Goal: Information Seeking & Learning: Compare options

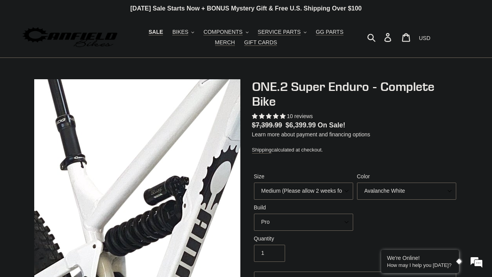
select select "highest-rating"
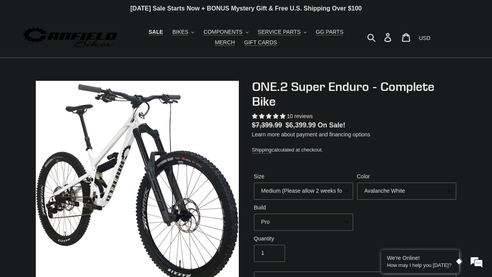
scroll to position [54, 0]
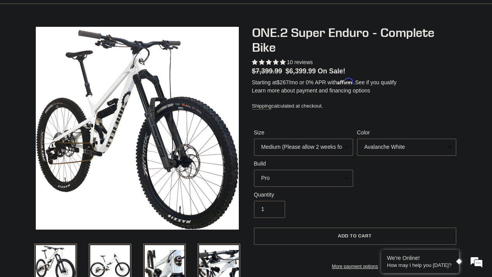
click at [389, 146] on select "Avalanche White Bentonite Grey" at bounding box center [406, 147] width 99 height 17
click at [387, 149] on select "Avalanche White Bentonite Grey" at bounding box center [406, 147] width 99 height 17
click at [330, 172] on select "Pro" at bounding box center [303, 178] width 99 height 17
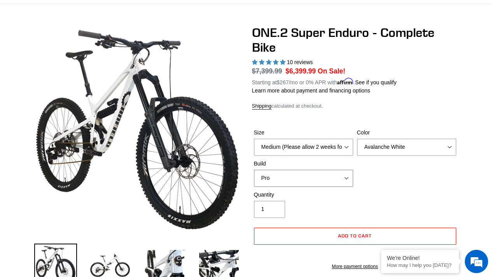
click at [320, 180] on select "Pro" at bounding box center [303, 178] width 99 height 17
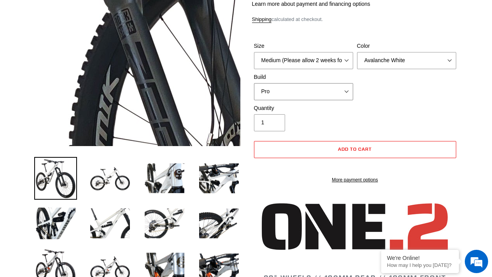
scroll to position [144, 0]
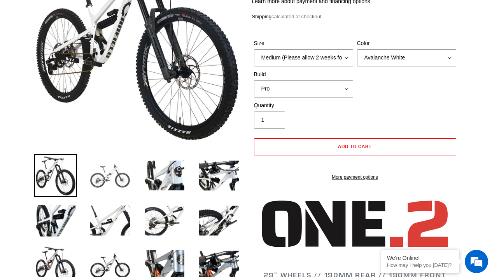
click at [103, 180] on img at bounding box center [110, 175] width 43 height 43
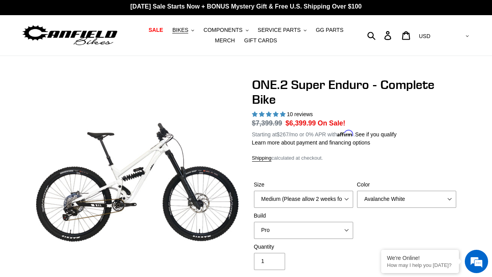
scroll to position [2, 0]
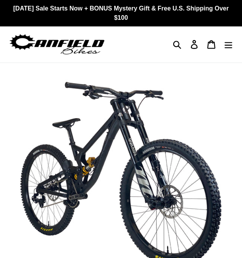
select select "highest-rating"
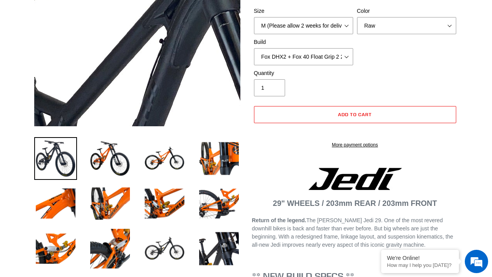
scroll to position [161, 0]
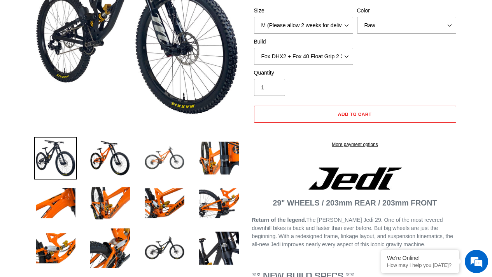
click at [151, 159] on img at bounding box center [164, 158] width 43 height 43
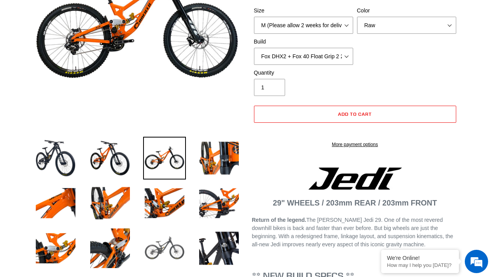
click at [160, 240] on img at bounding box center [164, 248] width 43 height 43
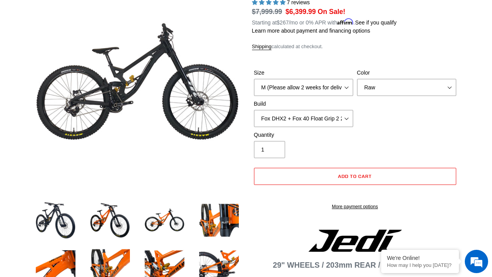
scroll to position [0, 0]
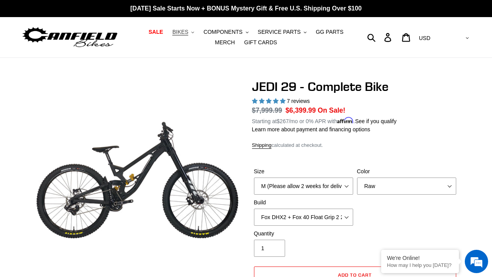
click at [181, 31] on button "BIKES .cls-1{fill:#231f20}" at bounding box center [183, 32] width 30 height 11
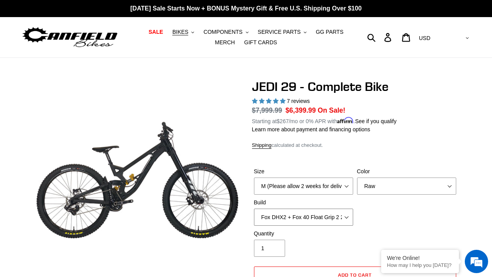
click at [242, 221] on select "RockShox Vivid + Boxxer ULT RC2 C3 200 + SRAM XO RockShox Vivid + Boxxer ULT RC…" at bounding box center [303, 217] width 99 height 17
click at [242, 209] on select "RockShox Vivid + Boxxer ULT RC2 C3 200 + SRAM XO RockShox Vivid + Boxxer ULT RC…" at bounding box center [303, 217] width 99 height 17
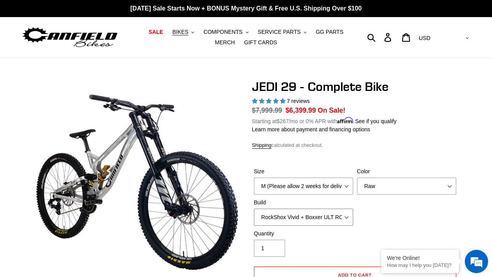
click at [242, 210] on select "RockShox Vivid + Boxxer ULT RC2 C3 200 + SRAM XO RockShox Vivid + Boxxer ULT RC…" at bounding box center [303, 217] width 99 height 17
click at [242, 209] on select "RockShox Vivid + Boxxer ULT RC2 C3 200 + SRAM XO RockShox Vivid + Boxxer ULT RC…" at bounding box center [303, 217] width 99 height 17
click at [242, 215] on select "RockShox Vivid + Boxxer ULT RC2 C3 200 + SRAM XO RockShox Vivid + Boxxer ULT RC…" at bounding box center [303, 217] width 99 height 17
click at [242, 209] on select "RockShox Vivid + Boxxer ULT RC2 C3 200 + SRAM XO RockShox Vivid + Boxxer ULT RC…" at bounding box center [303, 217] width 99 height 17
click at [242, 224] on select "RockShox Vivid + Boxxer ULT RC2 C3 200 + SRAM XO RockShox Vivid + Boxxer ULT RC…" at bounding box center [303, 217] width 99 height 17
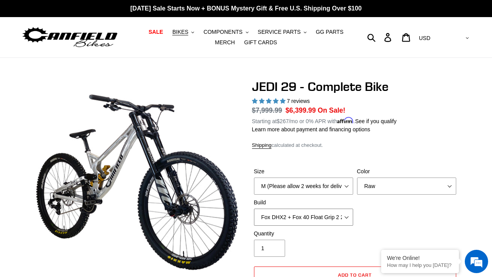
click at [242, 209] on select "RockShox Vivid + Boxxer ULT RC2 C3 200 + SRAM XO RockShox Vivid + Boxxer ULT RC…" at bounding box center [303, 217] width 99 height 17
click at [242, 212] on select "RockShox Vivid + Boxxer ULT RC2 C3 200 + SRAM XO RockShox Vivid + Boxxer ULT RC…" at bounding box center [303, 217] width 99 height 17
click at [242, 209] on select "RockShox Vivid + Boxxer ULT RC2 C3 200 + SRAM XO RockShox Vivid + Boxxer ULT RC…" at bounding box center [303, 217] width 99 height 17
click at [242, 217] on select "RockShox Vivid + Boxxer ULT RC2 C3 200 + SRAM XO RockShox Vivid + Boxxer ULT RC…" at bounding box center [303, 217] width 99 height 17
click at [242, 209] on select "RockShox Vivid + Boxxer ULT RC2 C3 200 + SRAM XO RockShox Vivid + Boxxer ULT RC…" at bounding box center [303, 217] width 99 height 17
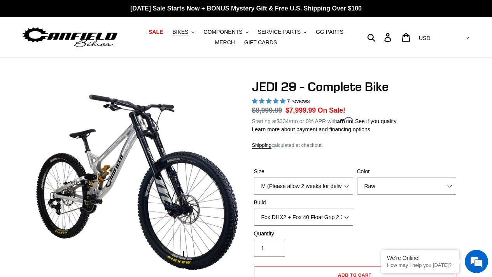
click at [242, 212] on select "RockShox Vivid + Boxxer ULT RC2 C3 200 + SRAM XO RockShox Vivid + Boxxer ULT RC…" at bounding box center [303, 217] width 99 height 17
click at [242, 209] on select "RockShox Vivid + Boxxer ULT RC2 C3 200 + SRAM XO RockShox Vivid + Boxxer ULT RC…" at bounding box center [303, 217] width 99 height 17
click at [242, 216] on select "RockShox Vivid + Boxxer ULT RC2 C3 200 + SRAM XO RockShox Vivid + Boxxer ULT RC…" at bounding box center [303, 217] width 99 height 17
click at [242, 214] on select "RockShox Vivid + Boxxer ULT RC2 C3 200 + SRAM XO RockShox Vivid + Boxxer ULT RC…" at bounding box center [303, 217] width 99 height 17
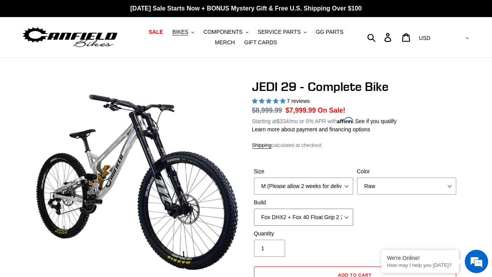
click at [242, 214] on select "RockShox Vivid + Boxxer ULT RC2 C3 200 + SRAM XO RockShox Vivid + Boxxer ULT RC…" at bounding box center [303, 217] width 99 height 17
click at [242, 182] on select "M (Please allow 2 weeks for delivery) L (Please allow 2 weeks for delivery) XL …" at bounding box center [303, 186] width 99 height 17
click at [242, 211] on select "RockShox Vivid + Boxxer ULT RC2 C3 200 + SRAM XO RockShox Vivid + Boxxer ULT RC…" at bounding box center [303, 217] width 99 height 17
select select "Fox DHX2 + Fox 40 Float Grip 2 203 + Shimano"
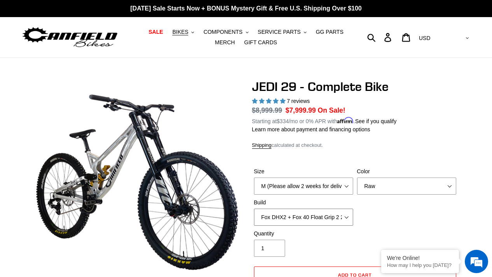
click at [242, 209] on select "RockShox Vivid + Boxxer ULT RC2 C3 200 + SRAM XO RockShox Vivid + Boxxer ULT RC…" at bounding box center [303, 217] width 99 height 17
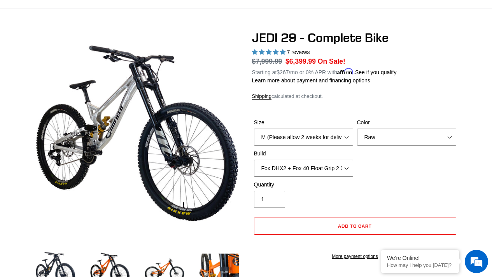
scroll to position [50, 0]
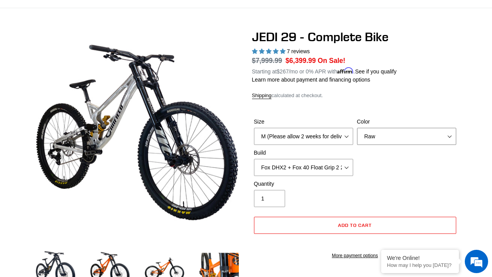
click at [242, 140] on select "Orange Stealth Black Raw" at bounding box center [406, 136] width 99 height 17
click at [242, 128] on select "Orange Stealth Black Raw" at bounding box center [406, 136] width 99 height 17
click at [242, 133] on select "Orange Stealth Black Raw" at bounding box center [406, 136] width 99 height 17
click at [242, 128] on select "Orange Stealth Black Raw" at bounding box center [406, 136] width 99 height 17
click at [242, 138] on select "Orange Stealth Black Raw" at bounding box center [406, 136] width 99 height 17
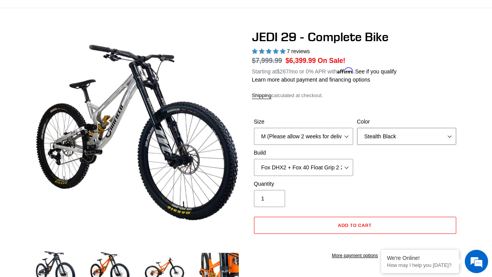
select select "Raw"
click at [242, 128] on select "Orange Stealth Black Raw" at bounding box center [406, 136] width 99 height 17
click at [242, 165] on select "RockShox Vivid + Boxxer ULT RC2 C3 200 + SRAM XO RockShox Vivid + Boxxer ULT RC…" at bounding box center [303, 167] width 99 height 17
click at [242, 159] on select "RockShox Vivid + Boxxer ULT RC2 C3 200 + SRAM XO RockShox Vivid + Boxxer ULT RC…" at bounding box center [303, 167] width 99 height 17
click at [242, 155] on label "Build" at bounding box center [303, 153] width 99 height 8
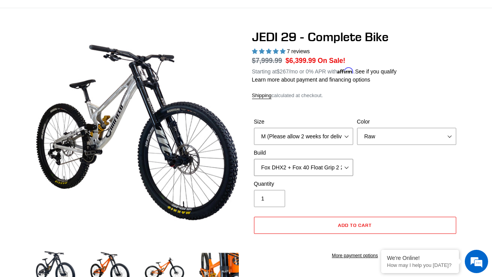
click at [242, 159] on select "RockShox Vivid + Boxxer ULT RC2 C3 200 + SRAM XO RockShox Vivid + Boxxer ULT RC…" at bounding box center [303, 167] width 99 height 17
click at [242, 166] on select "RockShox Vivid + Boxxer ULT RC2 C3 200 + SRAM XO RockShox Vivid + Boxxer ULT RC…" at bounding box center [303, 167] width 99 height 17
click at [242, 173] on select "RockShox Vivid + Boxxer ULT RC2 C3 200 + SRAM XO RockShox Vivid + Boxxer ULT RC…" at bounding box center [303, 167] width 99 height 17
click at [242, 168] on select "RockShox Vivid + Boxxer ULT RC2 C3 200 + SRAM XO RockShox Vivid + Boxxer ULT RC…" at bounding box center [303, 167] width 99 height 17
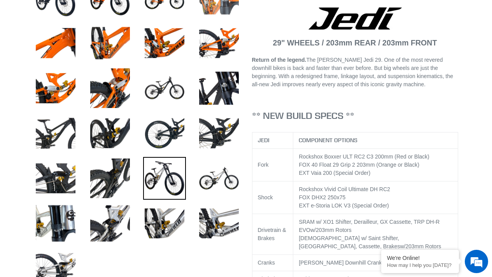
scroll to position [345, 0]
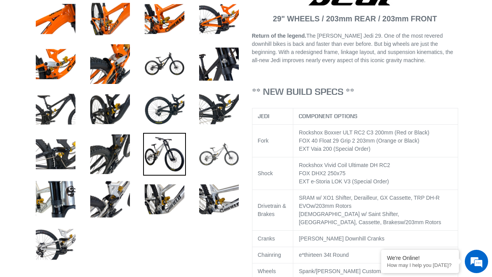
click at [217, 166] on img at bounding box center [219, 154] width 43 height 43
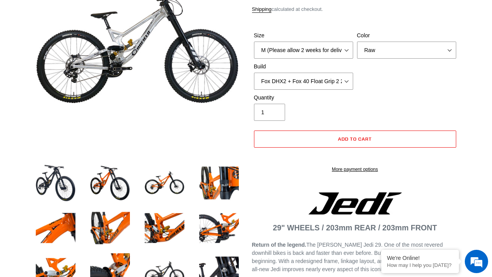
scroll to position [137, 0]
